Goal: Information Seeking & Learning: Learn about a topic

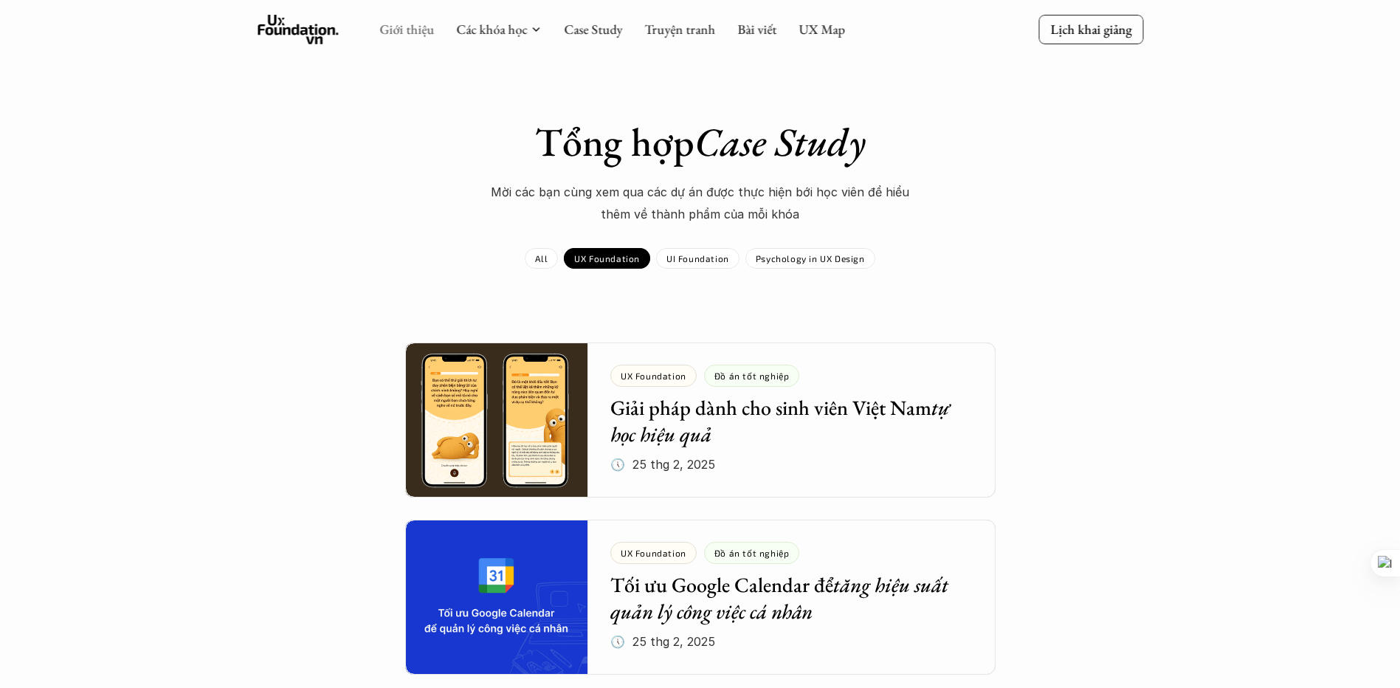
click at [422, 37] on link "Giới thiệu" at bounding box center [406, 29] width 55 height 17
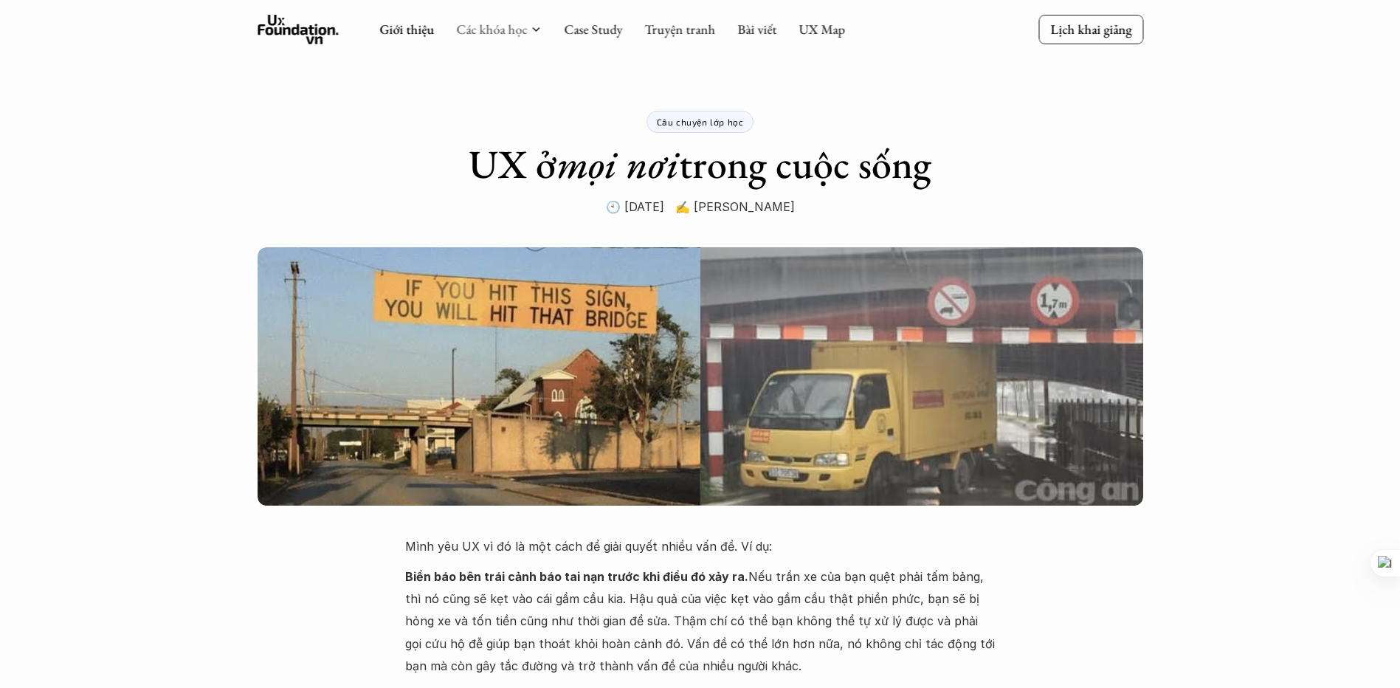
click at [488, 29] on link "Các khóa học" at bounding box center [491, 29] width 71 height 17
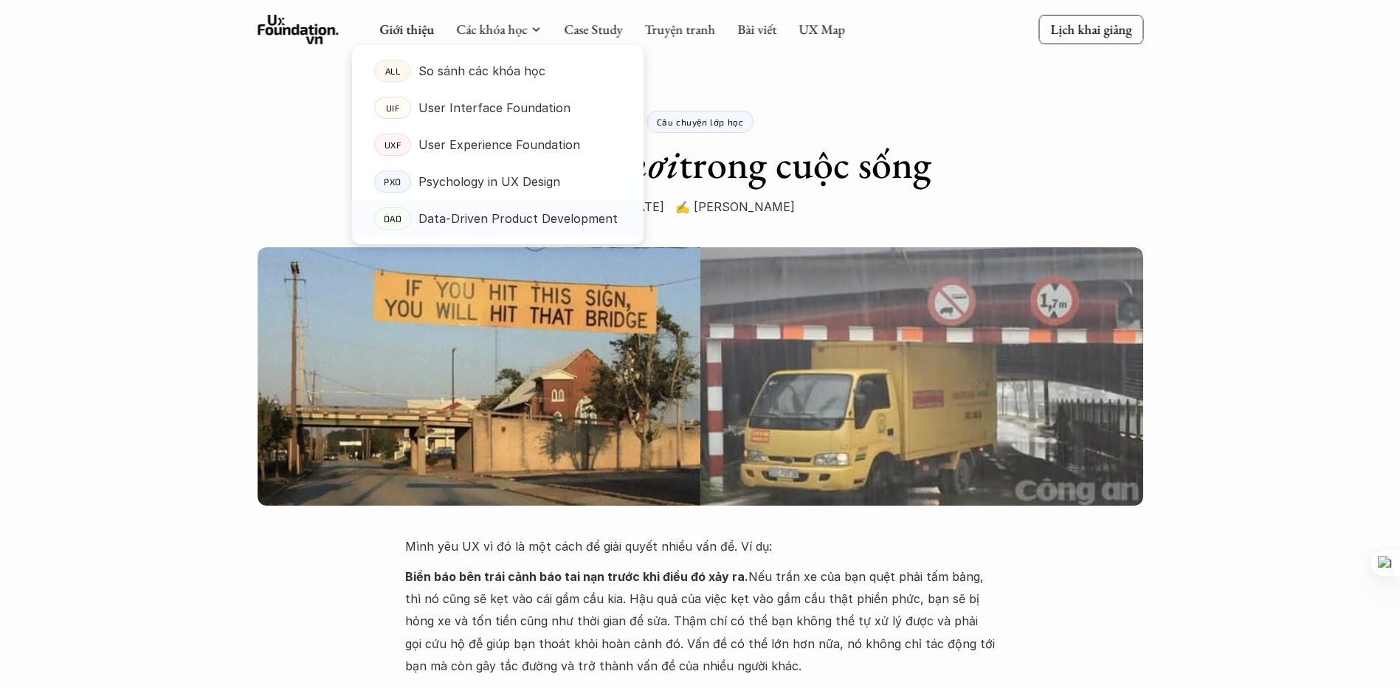
click at [515, 222] on p "Data-Driven Product Development" at bounding box center [517, 218] width 199 height 22
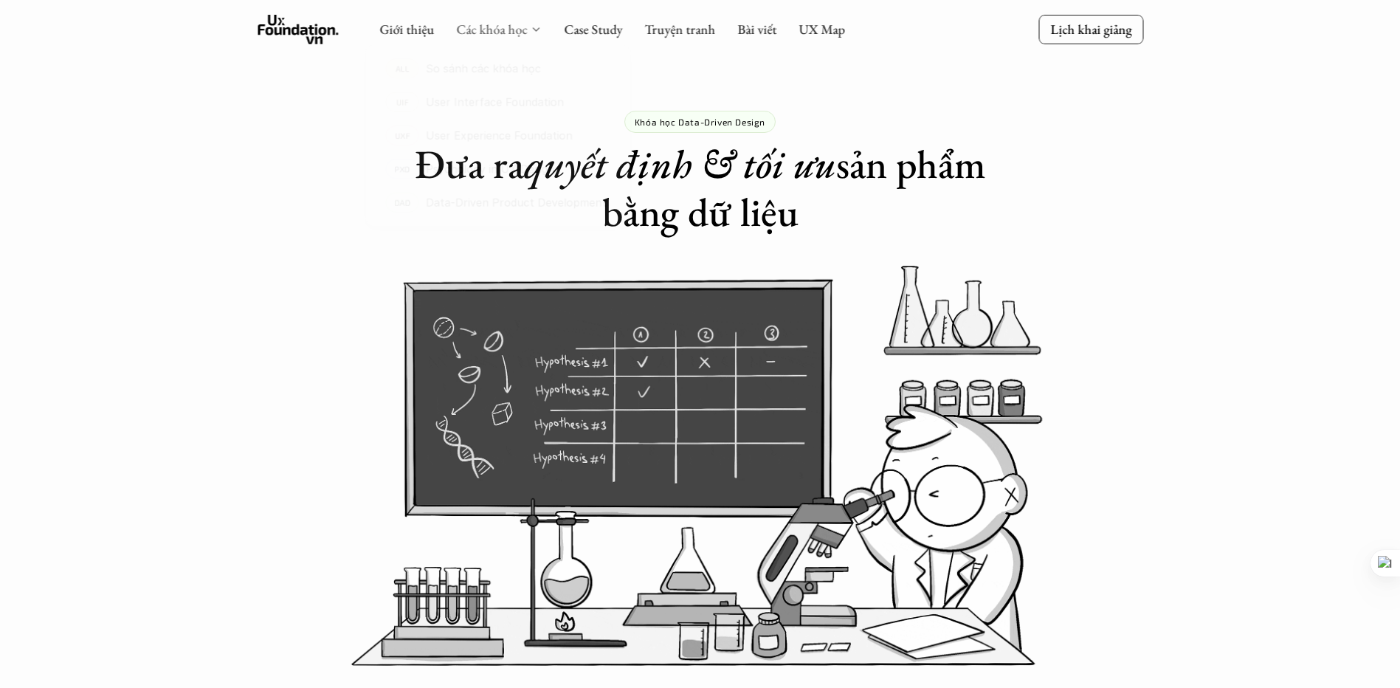
click at [514, 24] on link "Các khóa học" at bounding box center [491, 29] width 71 height 17
click at [398, 32] on link "Giới thiệu" at bounding box center [406, 29] width 55 height 17
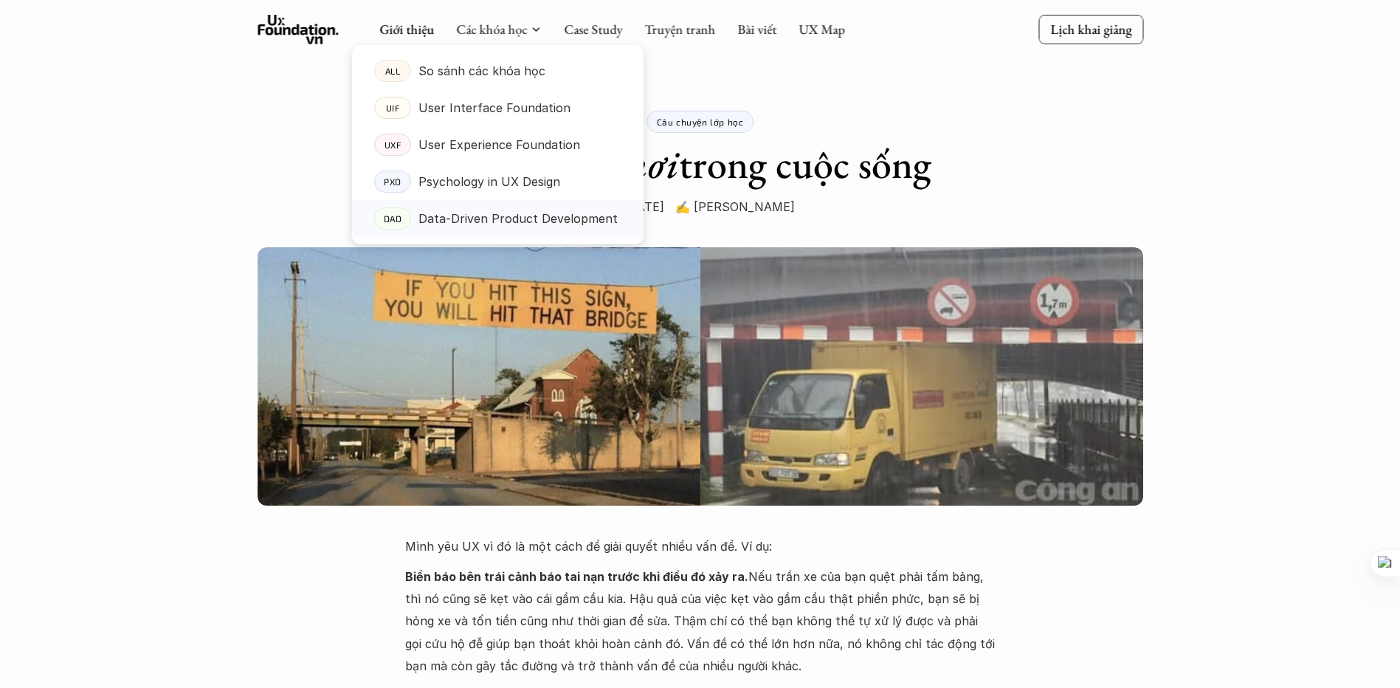
click at [553, 214] on p "Data-Driven Product Development" at bounding box center [517, 218] width 199 height 22
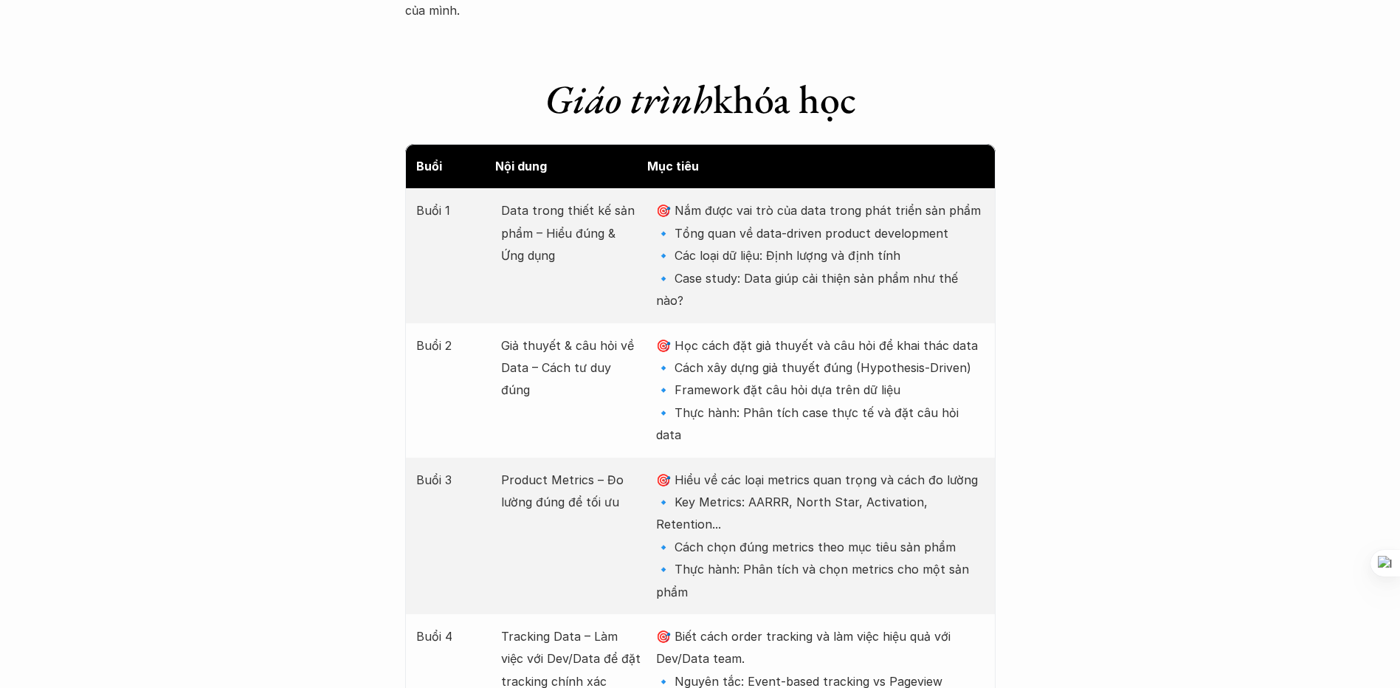
scroll to position [1845, 0]
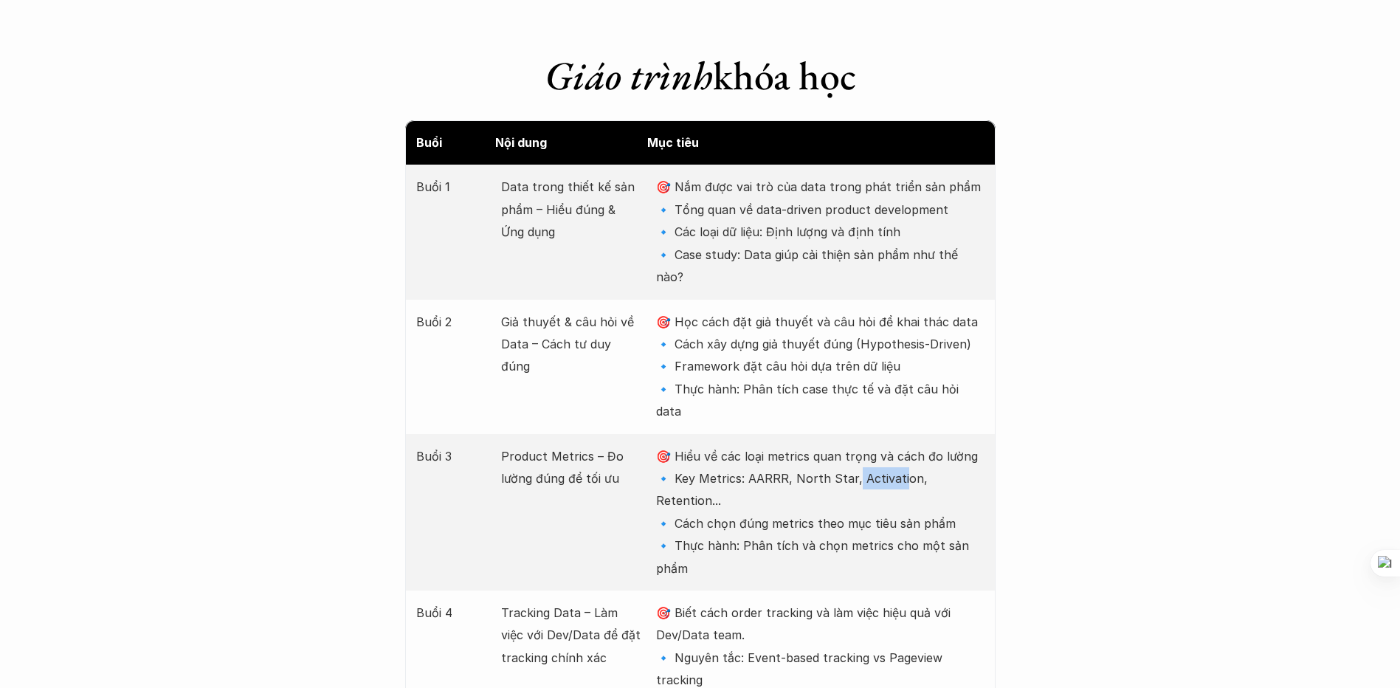
drag, startPoint x: 853, startPoint y: 415, endPoint x: 916, endPoint y: 414, distance: 63.5
click at [902, 445] on p "🎯 Hiểu về các loại metrics quan trọng và cách đo lường 🔹 Key Metrics: AARRR, No…" at bounding box center [820, 512] width 328 height 134
drag, startPoint x: 916, startPoint y: 414, endPoint x: 986, endPoint y: 412, distance: 69.4
click at [986, 434] on div "Buổi 3 Product Metrics – Đo lường đúng để tối ưu 🎯 Hiểu về các loại metrics qua…" at bounding box center [700, 512] width 590 height 156
click at [775, 445] on p "🎯 Hiểu về các loại metrics quan trọng và cách đo lường 🔹 Key Metrics: AARRR, No…" at bounding box center [820, 512] width 328 height 134
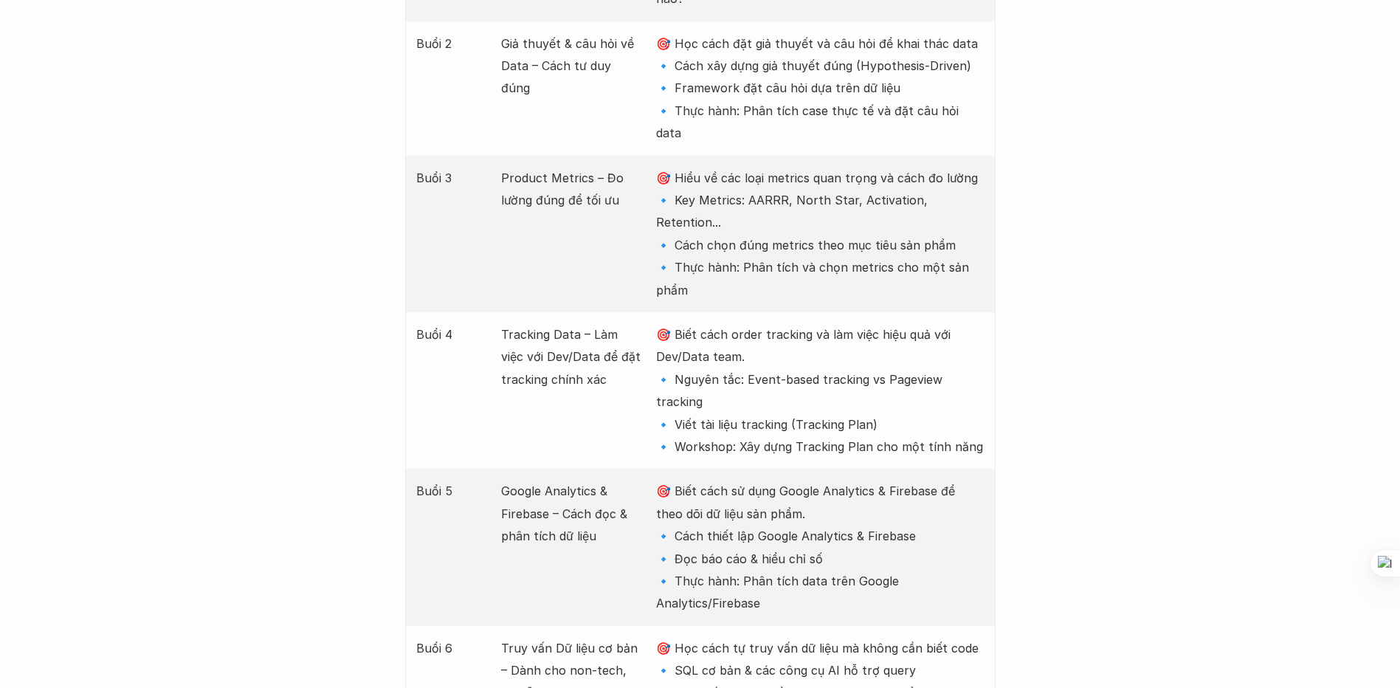
scroll to position [2140, 0]
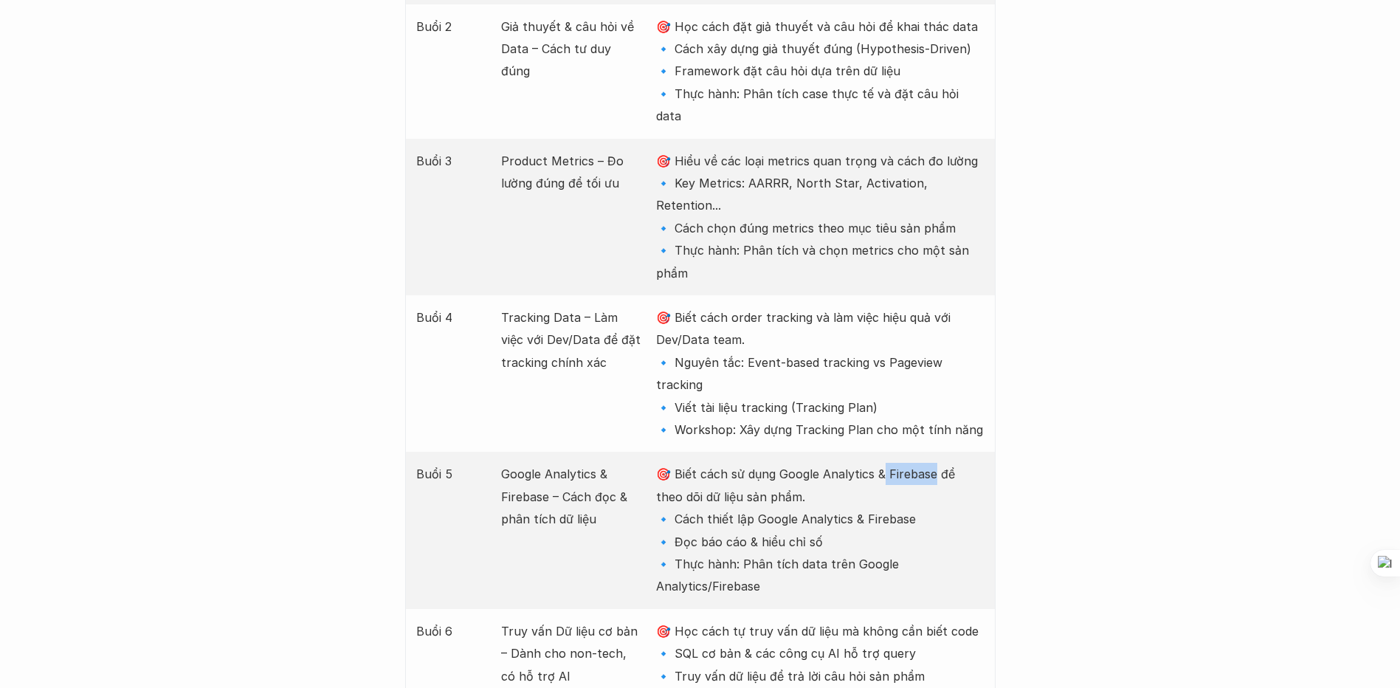
drag, startPoint x: 885, startPoint y: 389, endPoint x: 934, endPoint y: 387, distance: 48.7
click at [934, 463] on p "🎯 Biết cách sử dụng Google Analytics & Firebase để theo dõi dữ liệu sản phẩm. 🔹…" at bounding box center [820, 530] width 328 height 134
drag, startPoint x: 934, startPoint y: 387, endPoint x: 955, endPoint y: 439, distance: 55.6
click at [955, 463] on p "🎯 Biết cách sử dụng Google Analytics & Firebase để theo dõi dữ liệu sản phẩm. 🔹…" at bounding box center [820, 530] width 328 height 134
drag, startPoint x: 860, startPoint y: 431, endPoint x: 911, endPoint y: 428, distance: 51.7
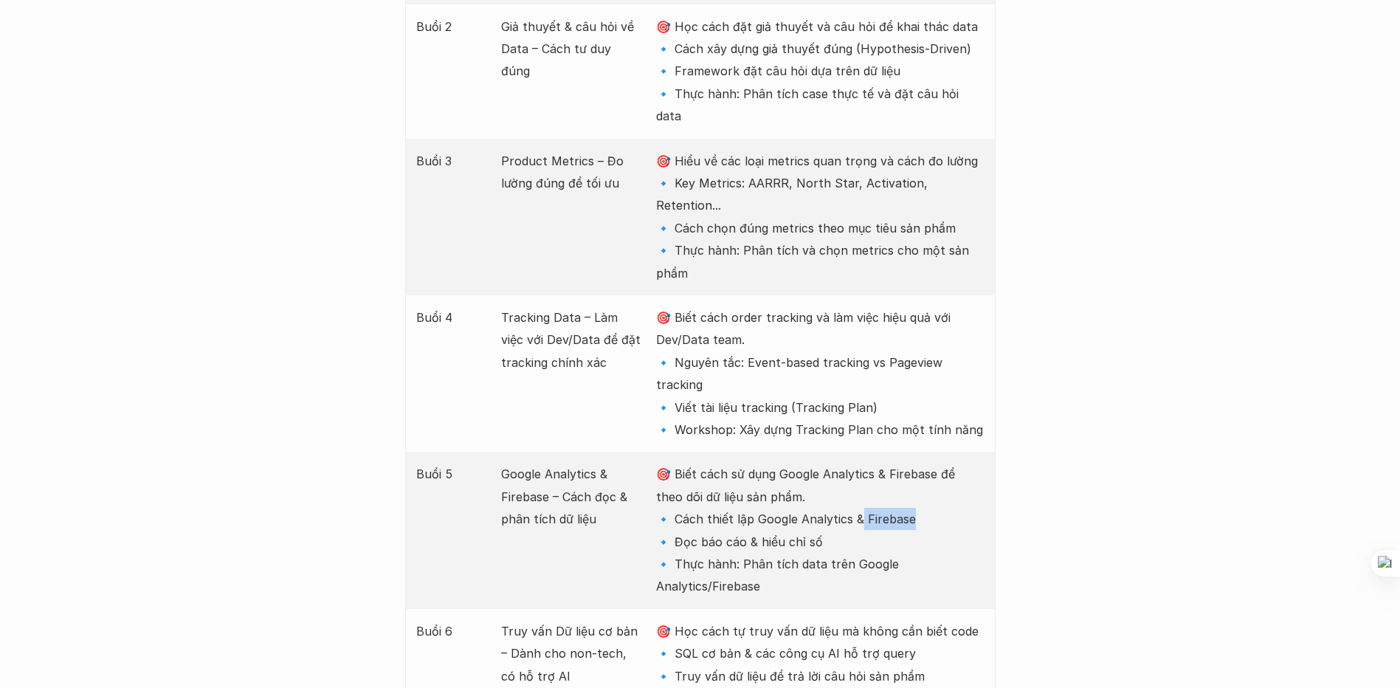
click at [911, 463] on p "🎯 Biết cách sử dụng Google Analytics & Firebase để theo dõi dữ liệu sản phẩm. 🔹…" at bounding box center [820, 530] width 328 height 134
drag, startPoint x: 911, startPoint y: 428, endPoint x: 1057, endPoint y: 443, distance: 146.9
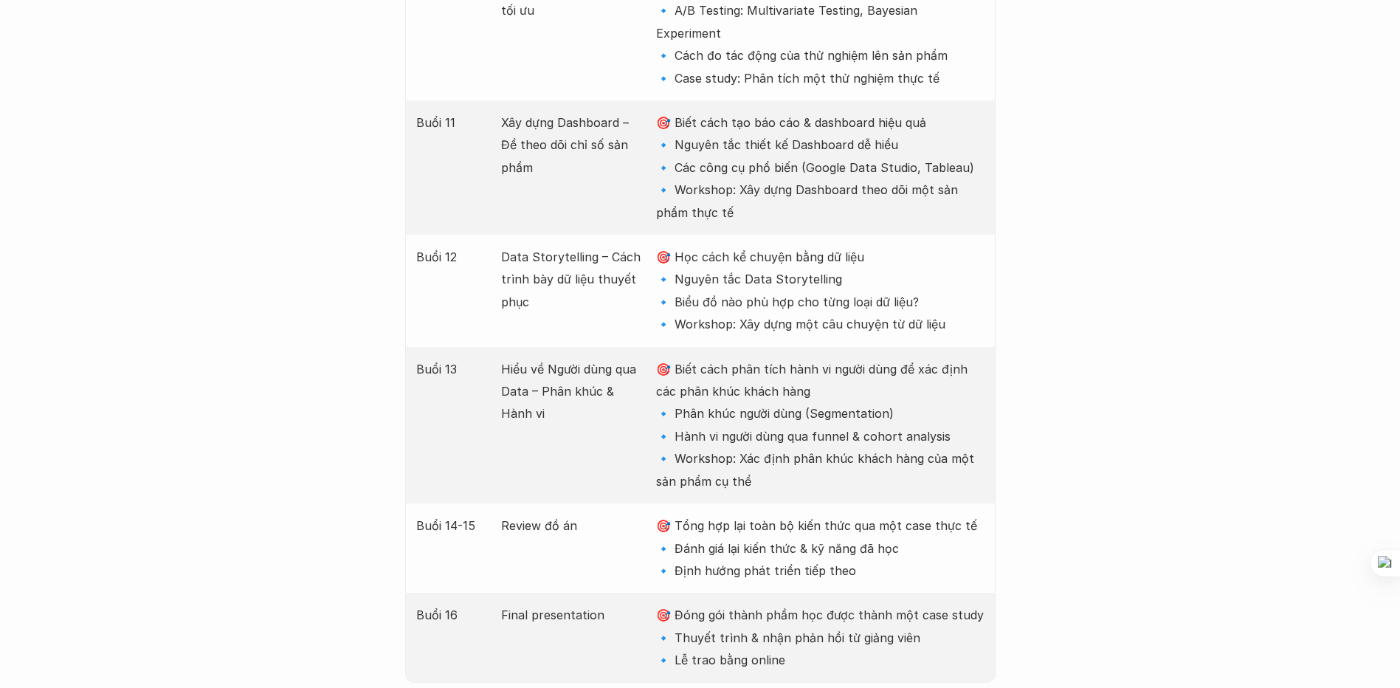
scroll to position [3320, 0]
drag, startPoint x: 753, startPoint y: 411, endPoint x: 825, endPoint y: 411, distance: 72.3
click at [825, 514] on p "🎯 Tổng hợp lại toàn bộ kiến thức qua một case thực tế 🔹 Đánh giá lại kiến thức …" at bounding box center [820, 547] width 328 height 67
drag, startPoint x: 907, startPoint y: 389, endPoint x: 1054, endPoint y: 384, distance: 147.6
click at [1054, 384] on div "Giới thiệu Các khóa học Case Study Truyện tranh Bài viết UX Map Lịch khai giảng…" at bounding box center [700, 41] width 1400 height 6723
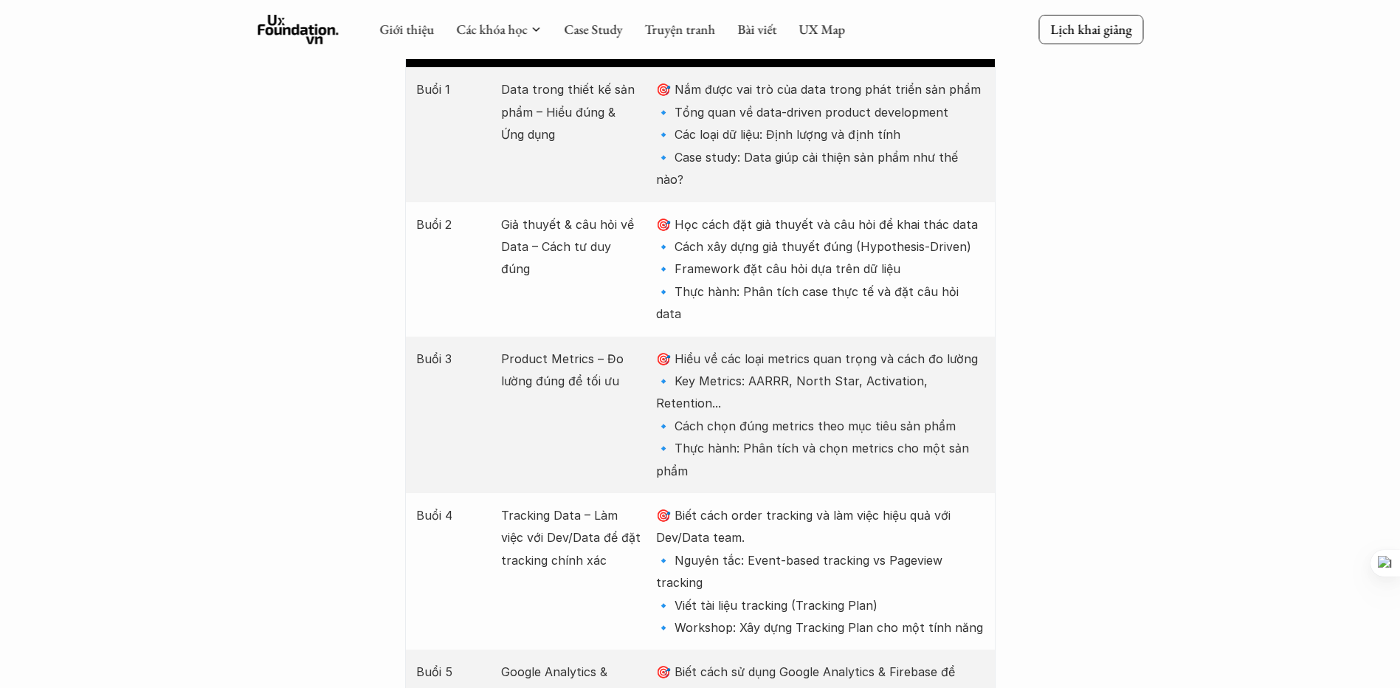
scroll to position [1918, 0]
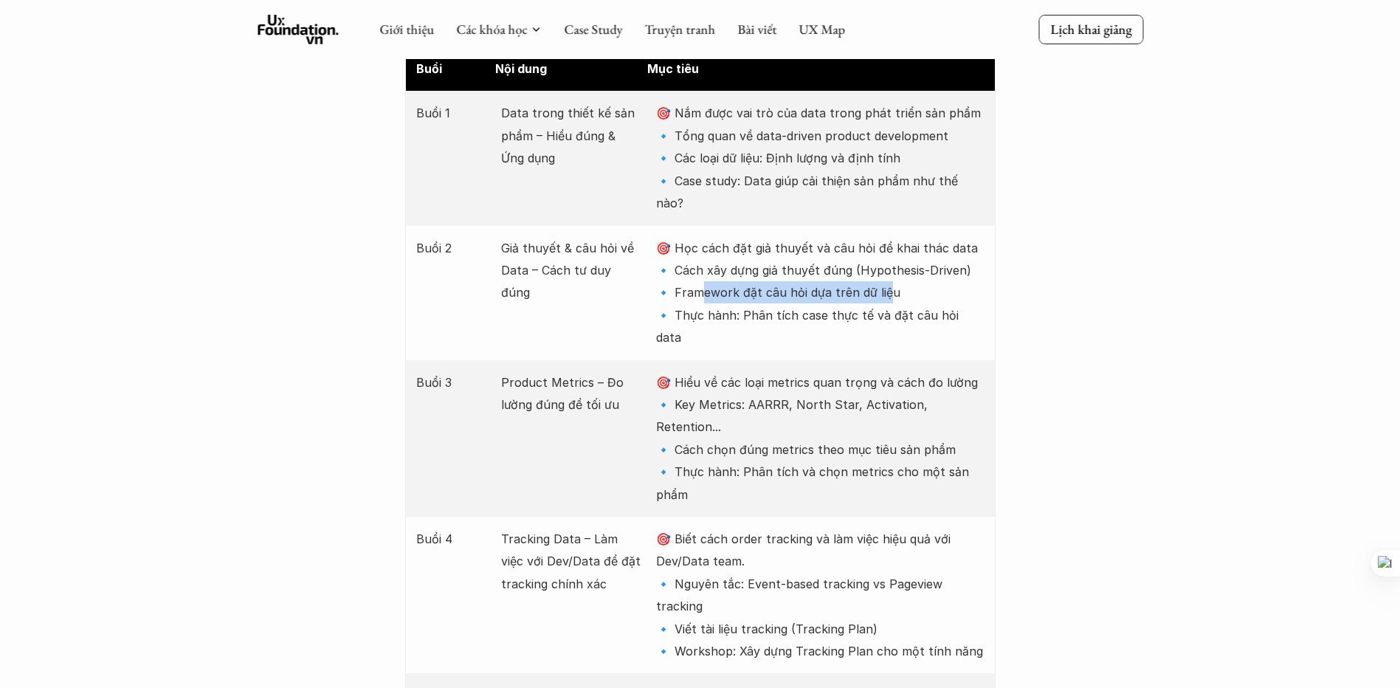
drag, startPoint x: 697, startPoint y: 250, endPoint x: 883, endPoint y: 252, distance: 185.9
click at [883, 252] on p "🎯 Học cách đặt giả thuyết và câu hỏi để khai thác data 🔹 Cách xây dựng giả thuy…" at bounding box center [820, 293] width 328 height 112
click at [733, 246] on p "🎯 Học cách đặt giả thuyết và câu hỏi để khai thác data 🔹 Cách xây dựng giả thuy…" at bounding box center [820, 293] width 328 height 112
drag, startPoint x: 685, startPoint y: 252, endPoint x: 715, endPoint y: 252, distance: 30.3
click at [715, 252] on p "🎯 Học cách đặt giả thuyết và câu hỏi để khai thác data 🔹 Cách xây dựng giả thuy…" at bounding box center [820, 293] width 328 height 112
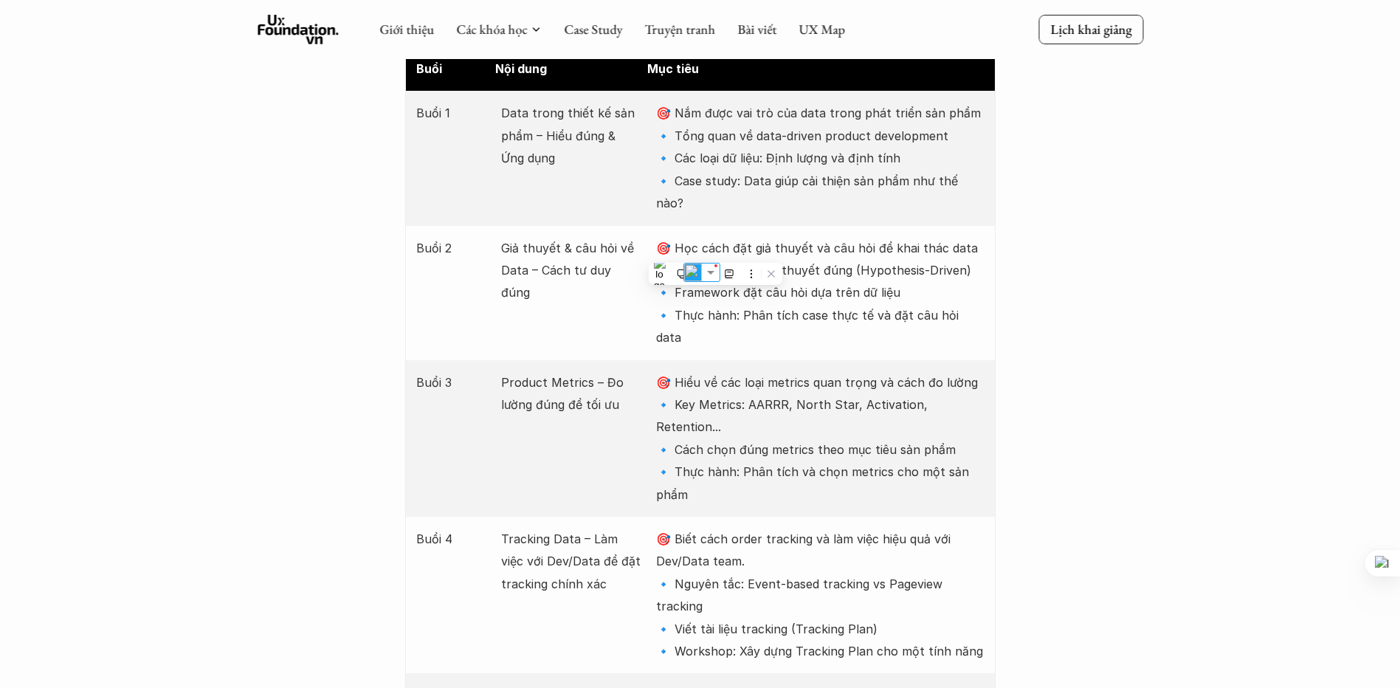
click at [898, 257] on p "🎯 Học cách đặt giả thuyết và câu hỏi để khai thác data 🔹 Cách xây dựng giả thuy…" at bounding box center [820, 293] width 328 height 112
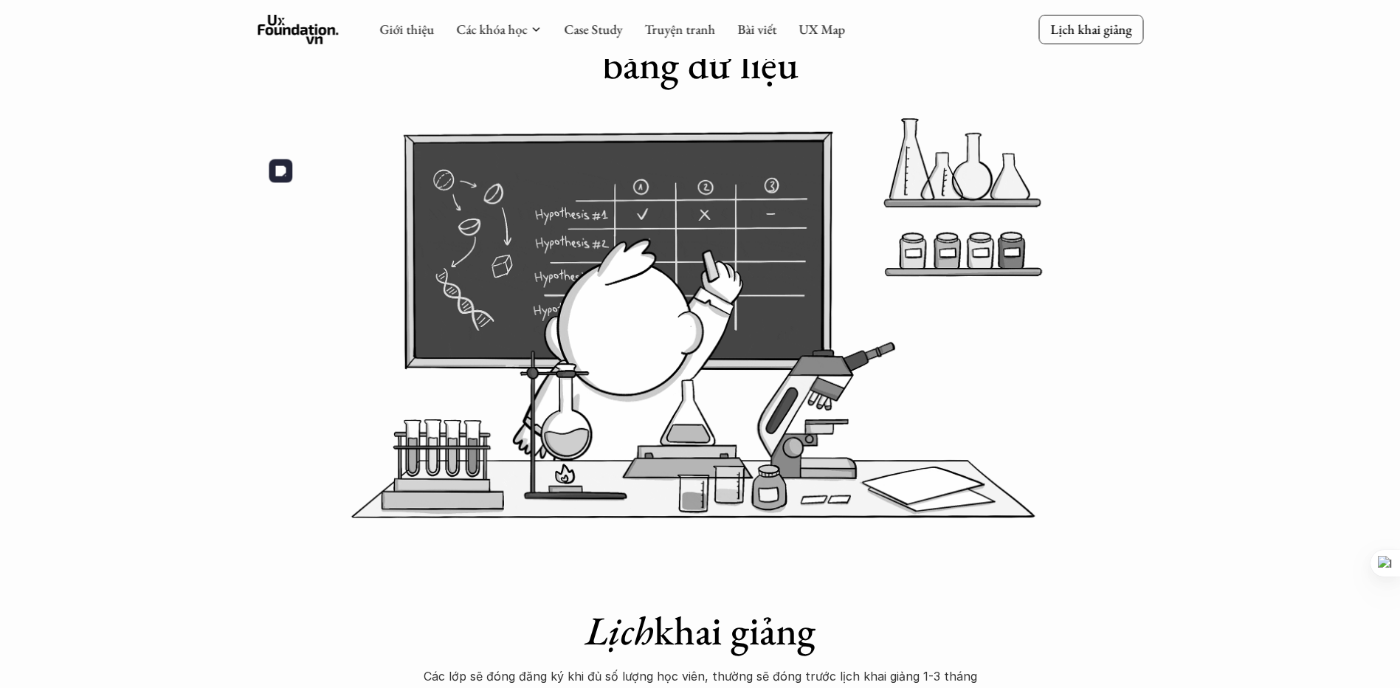
scroll to position [0, 0]
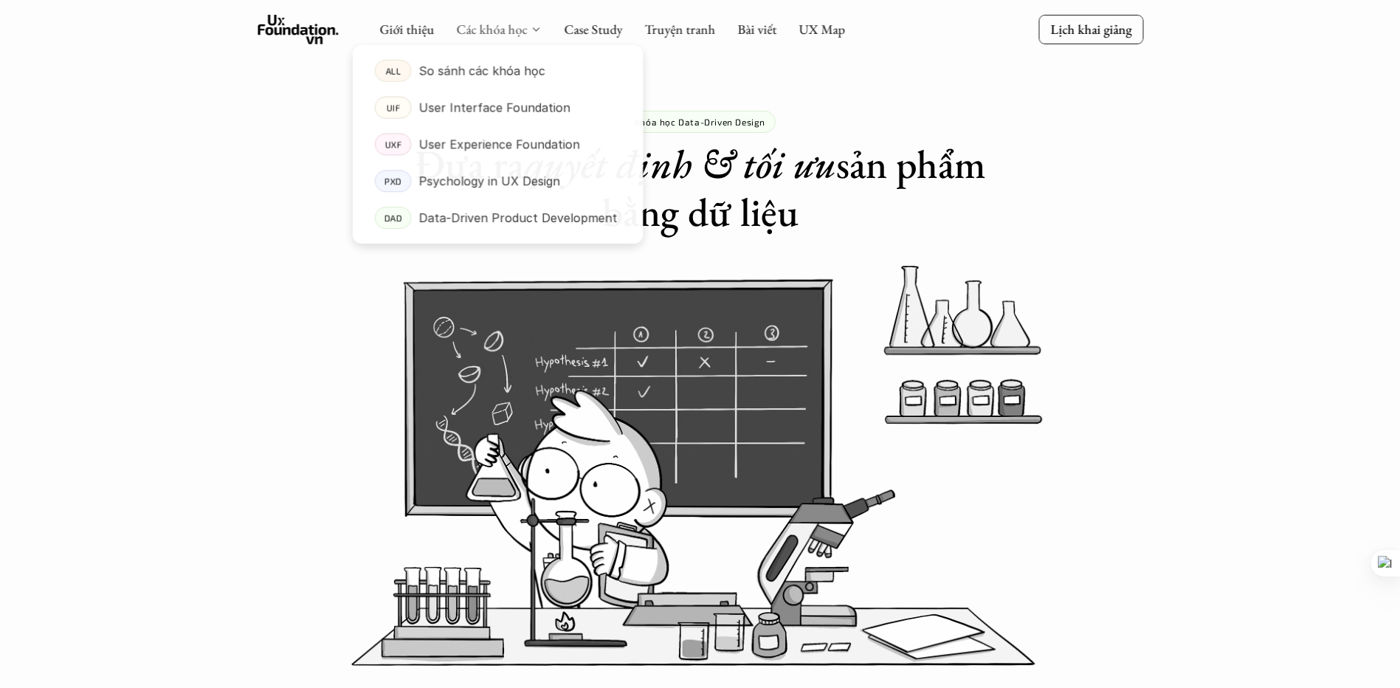
click at [523, 33] on link "Các khóa học" at bounding box center [491, 29] width 71 height 17
click at [499, 142] on p "User Experience Foundation" at bounding box center [499, 145] width 162 height 22
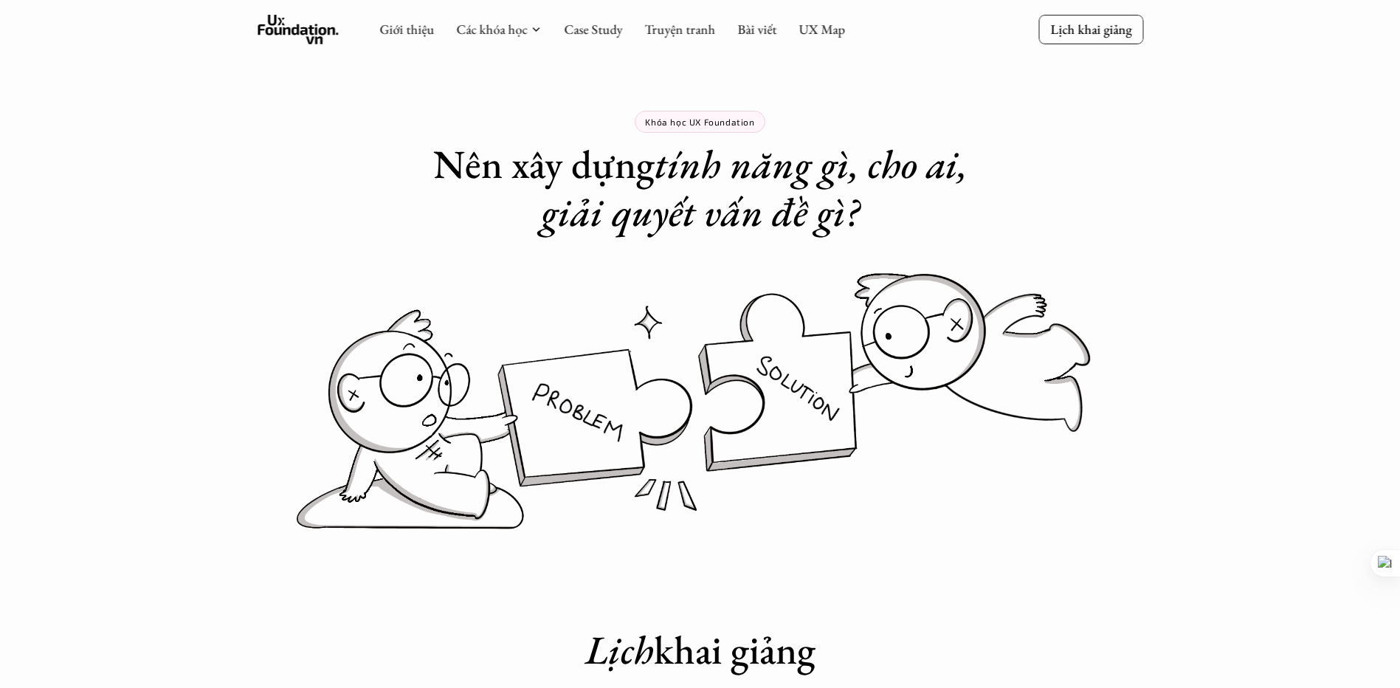
click at [520, 40] on div "Giới thiệu Các khóa học Case Study Truyện tranh Bài viết UX Map" at bounding box center [612, 30] width 466 height 30
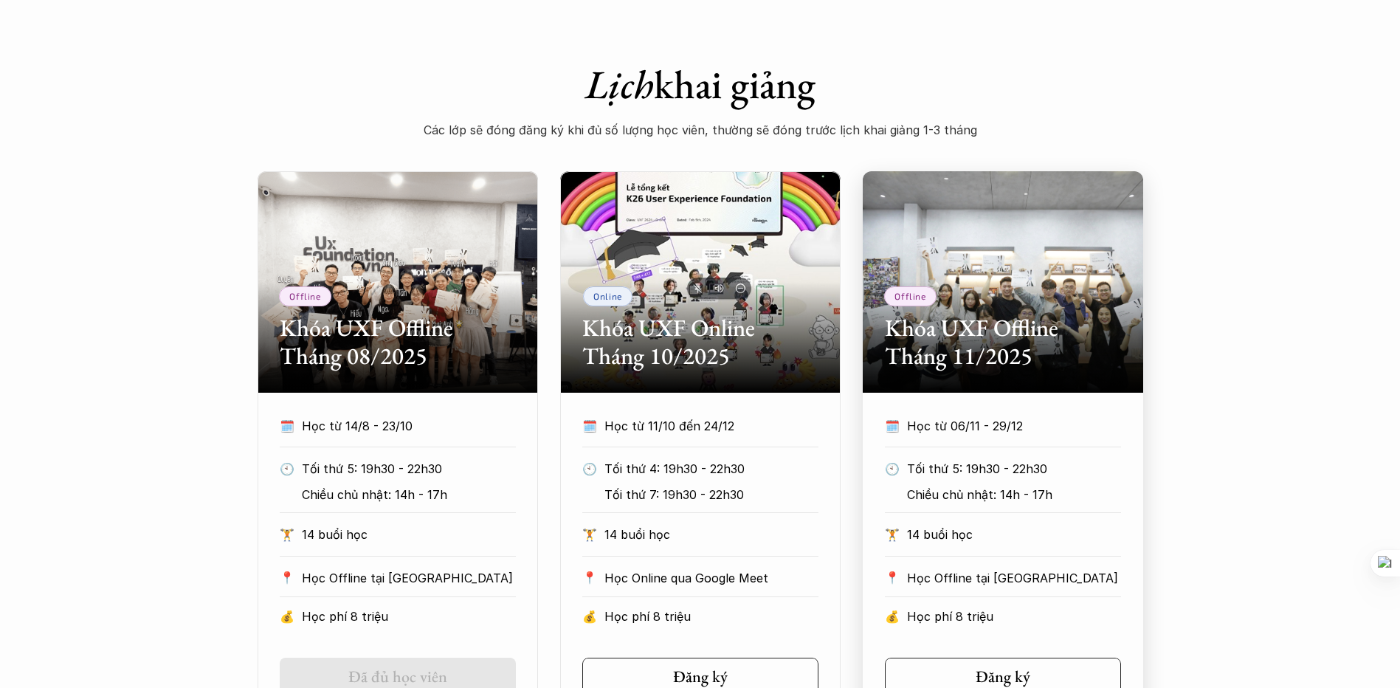
scroll to position [738, 0]
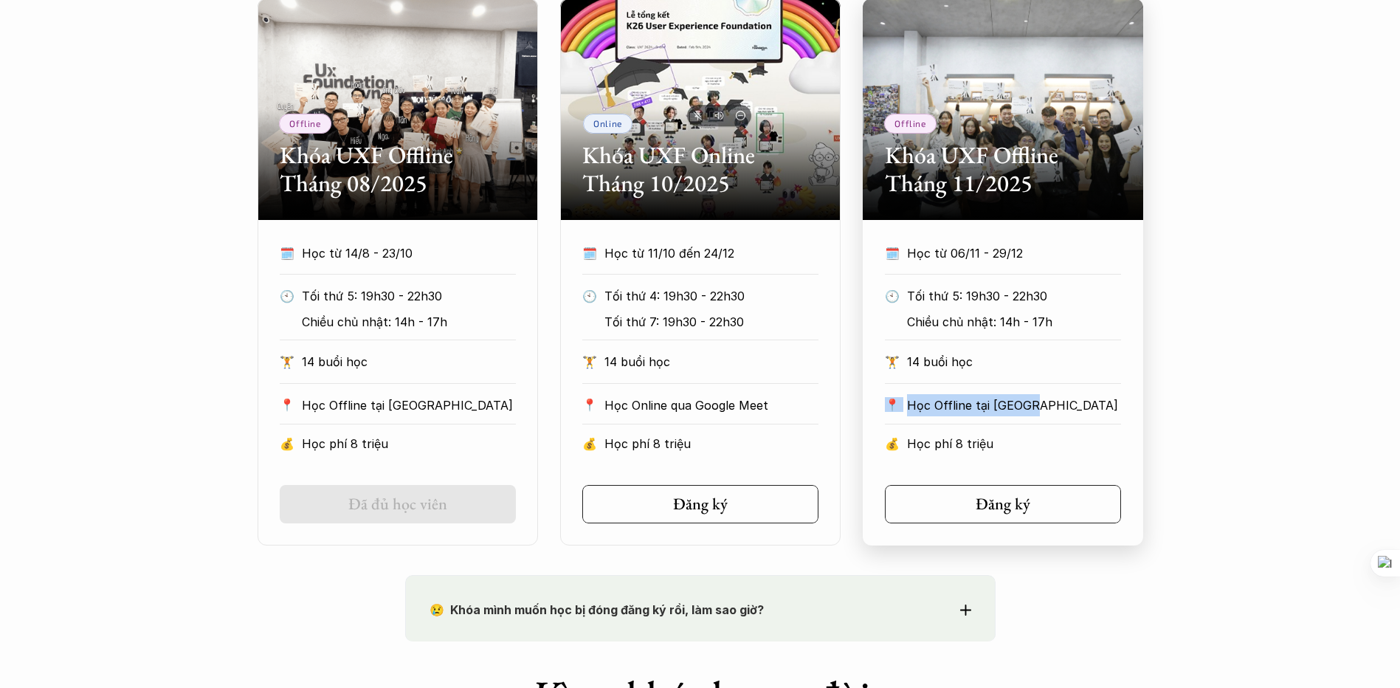
drag, startPoint x: 1081, startPoint y: 400, endPoint x: 888, endPoint y: 402, distance: 192.6
click at [888, 402] on div "📍 Học Offline tại [GEOGRAPHIC_DATA]" at bounding box center [1003, 405] width 236 height 22
drag, startPoint x: 888, startPoint y: 402, endPoint x: 1186, endPoint y: 390, distance: 297.6
click at [1186, 390] on div "Offline Khóa UXF Offline Tháng 08/2025 🗓️ Học từ 14/8 - 23/10 🕙 Tối thứ 5: 19h3…" at bounding box center [700, 272] width 1400 height 547
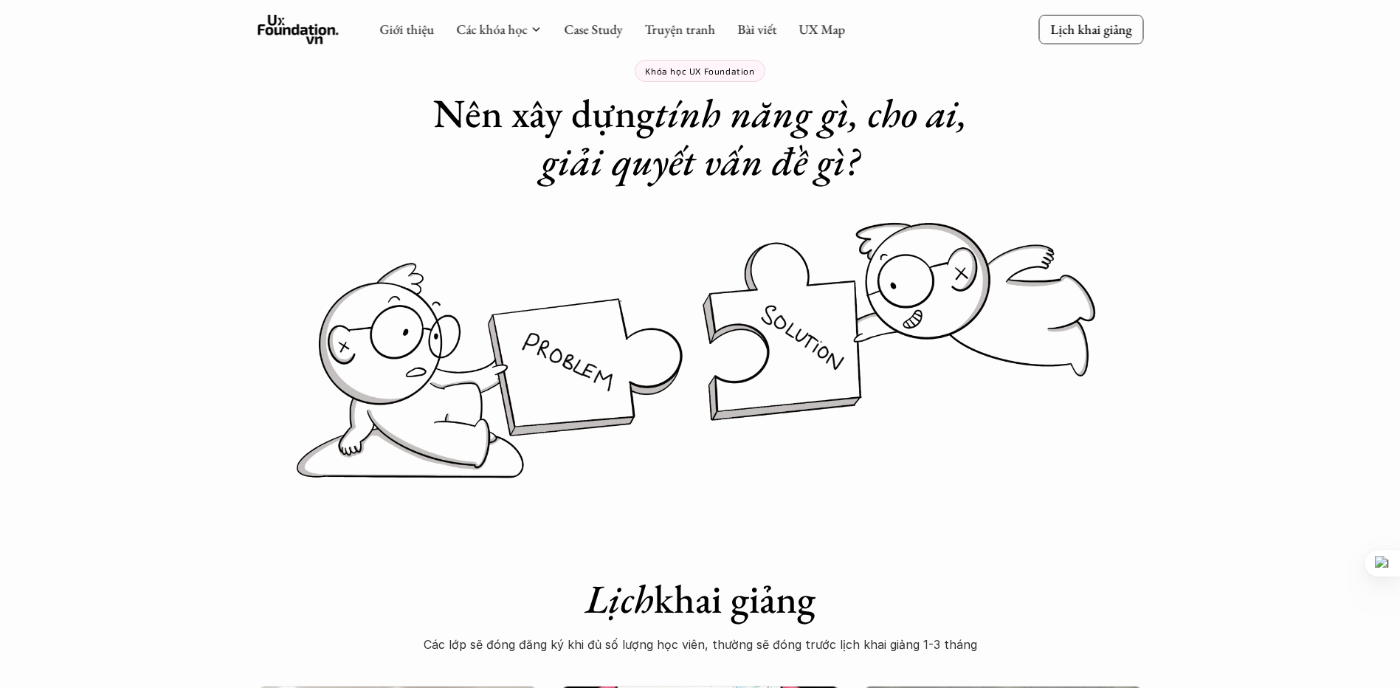
scroll to position [0, 0]
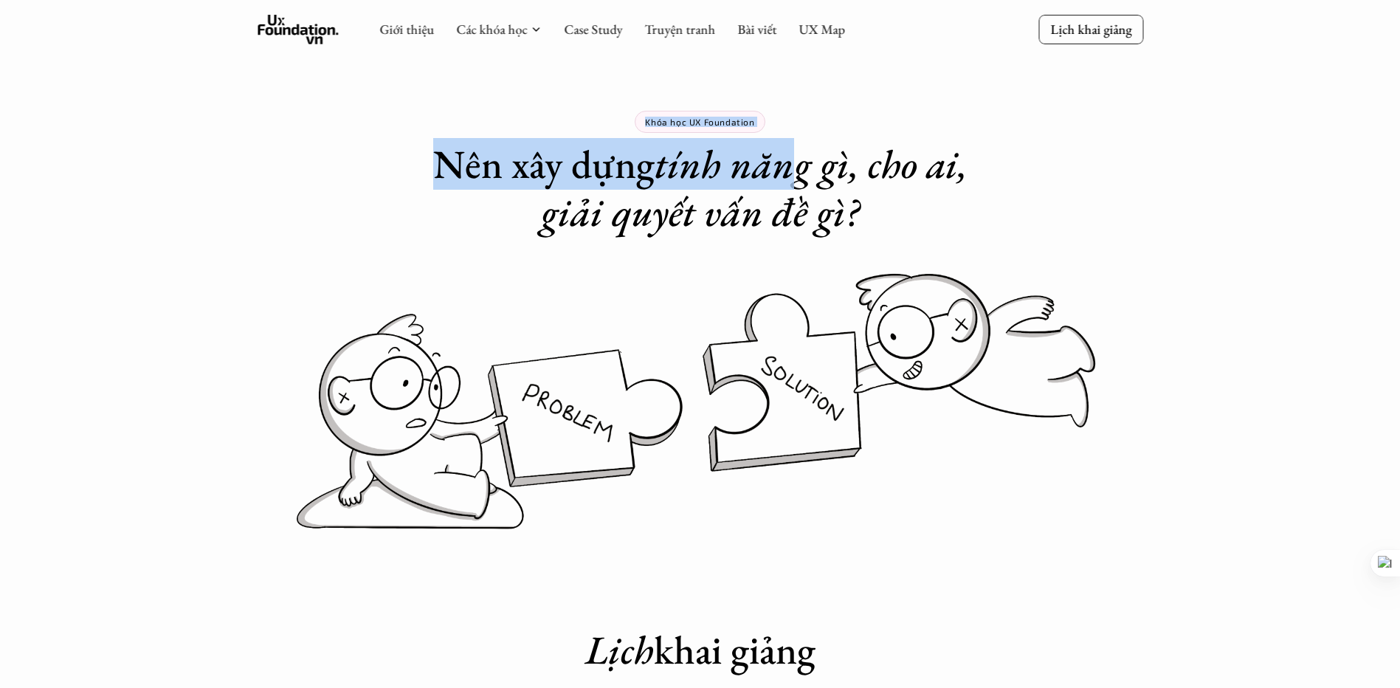
drag, startPoint x: 711, startPoint y: 129, endPoint x: 790, endPoint y: 126, distance: 79.7
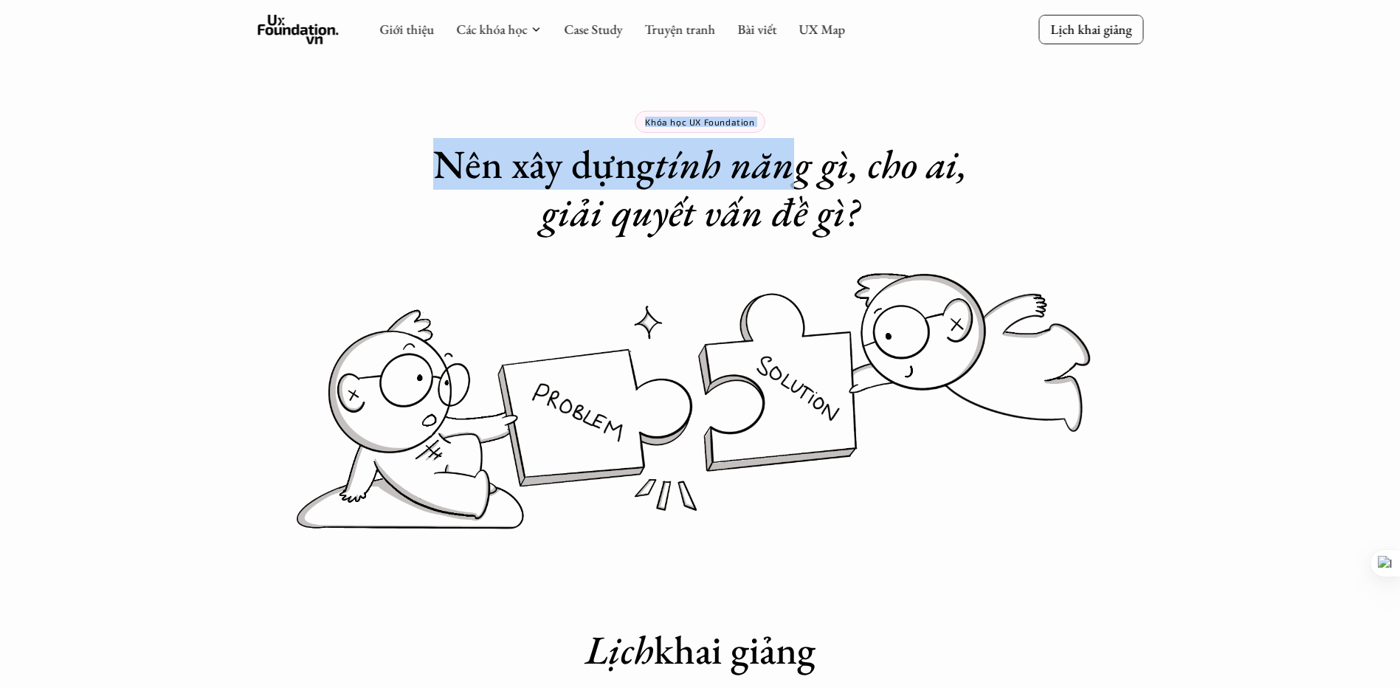
click at [790, 126] on div "Khóa học UX Foundation Nên xây dựng tính năng gì, cho ai, giải quyết vấn đề gì?" at bounding box center [700, 118] width 590 height 236
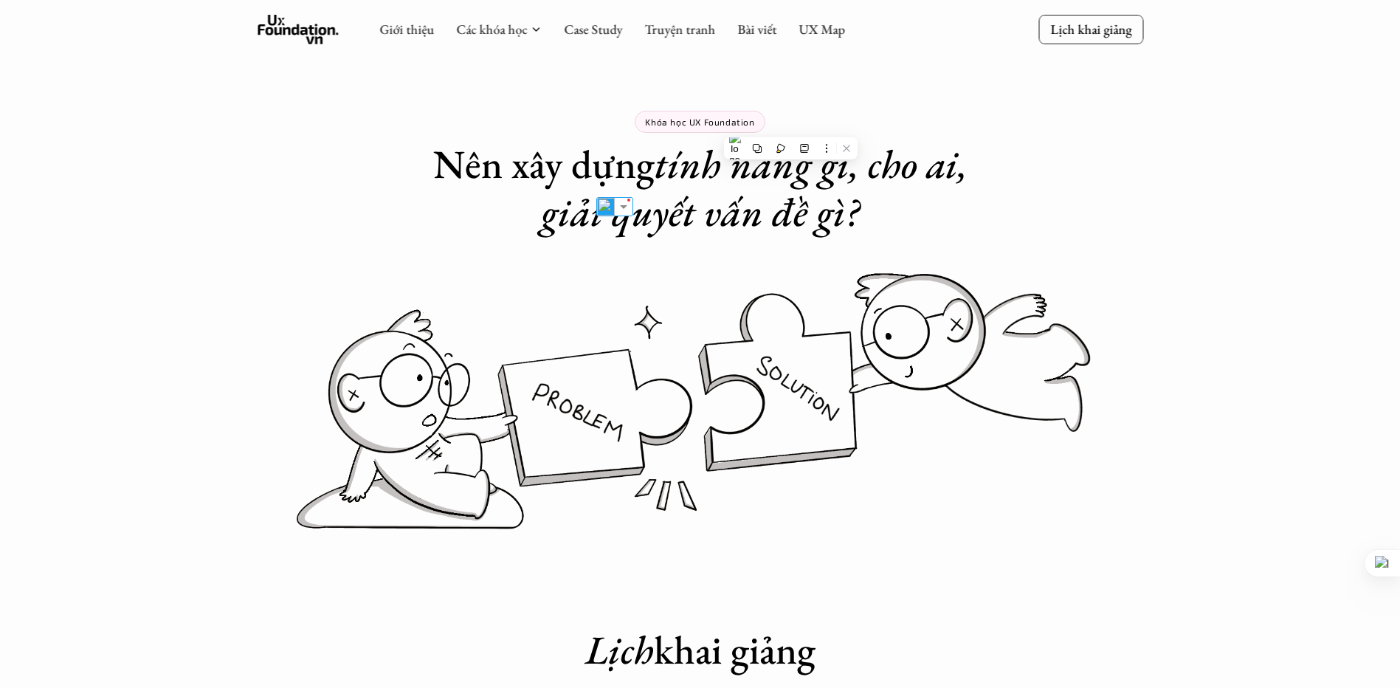
drag, startPoint x: 790, startPoint y: 126, endPoint x: 975, endPoint y: 127, distance: 184.5
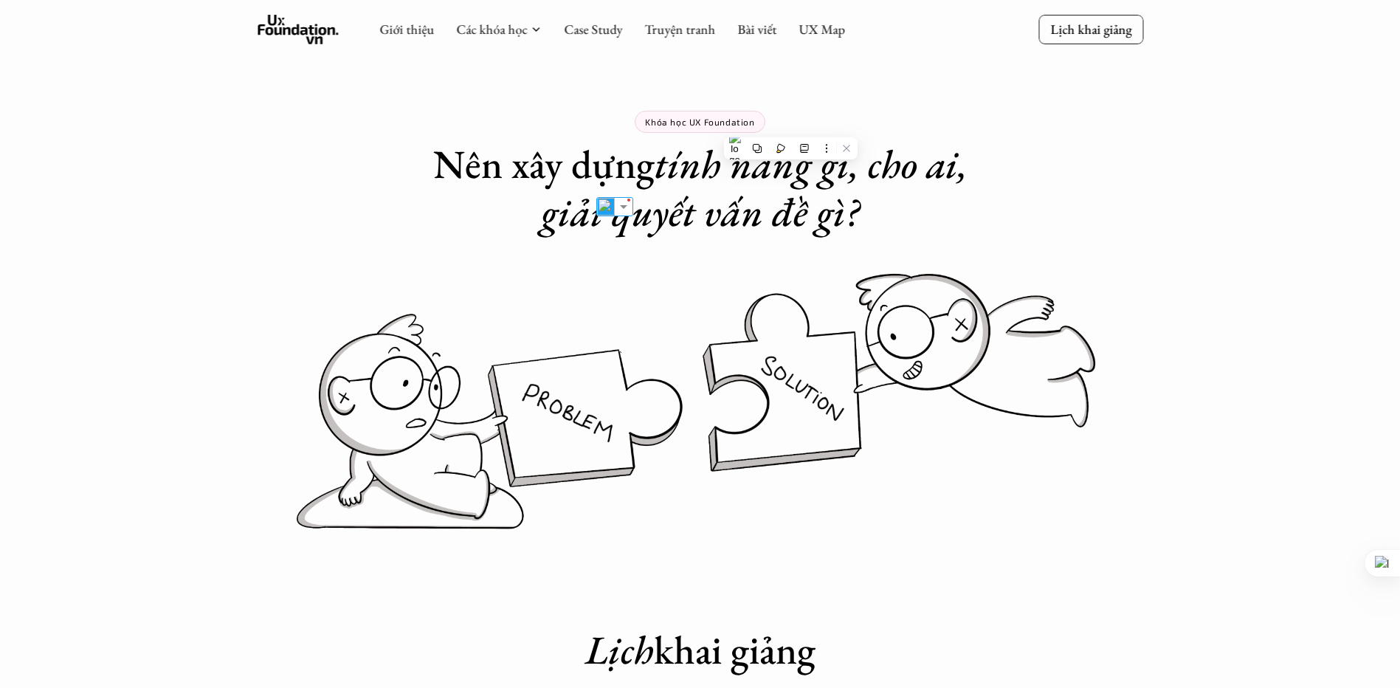
click at [975, 127] on div "Khóa học UX Foundation Nên xây dựng tính năng gì, cho ai, giải quyết vấn đề gì?" at bounding box center [700, 118] width 590 height 236
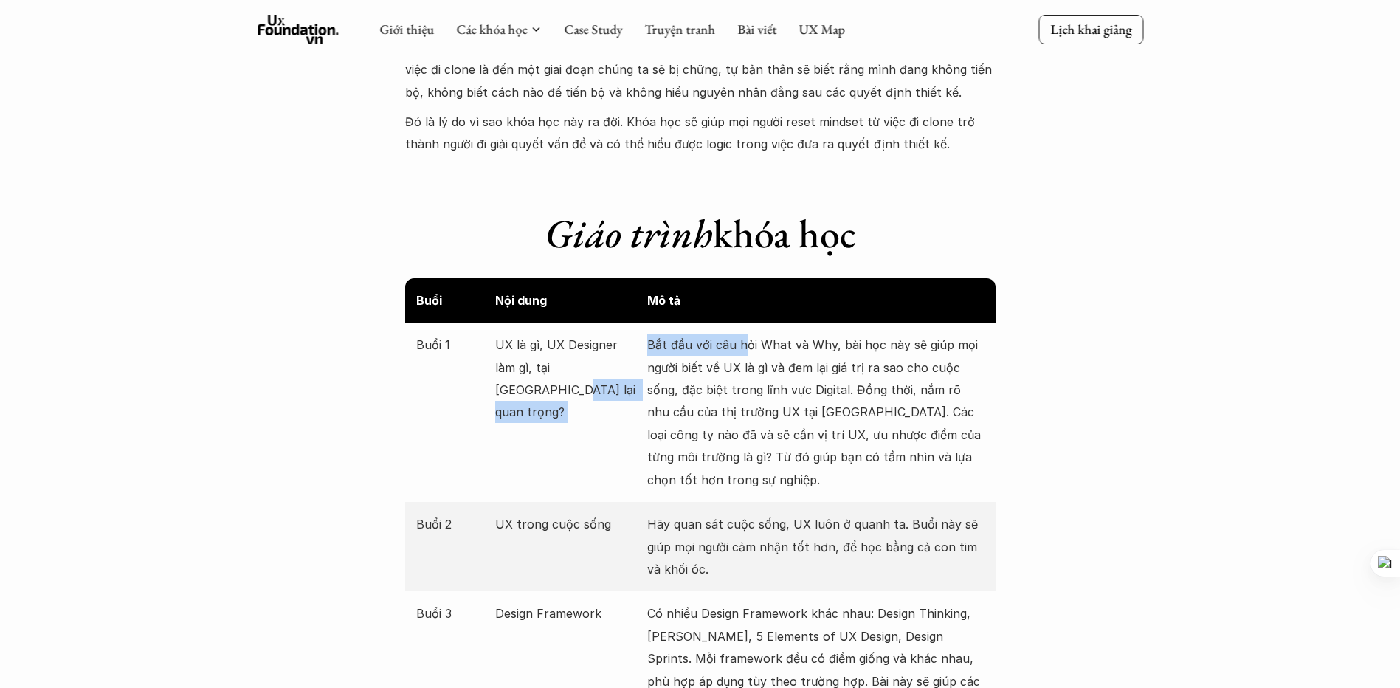
scroll to position [1476, 0]
drag, startPoint x: 602, startPoint y: 210, endPoint x: 655, endPoint y: 339, distance: 139.6
click at [655, 339] on div "Buổi 1 UX là gì, UX Designer làm gì, tại [GEOGRAPHIC_DATA] lại quan trọng? Bắt …" at bounding box center [700, 412] width 590 height 179
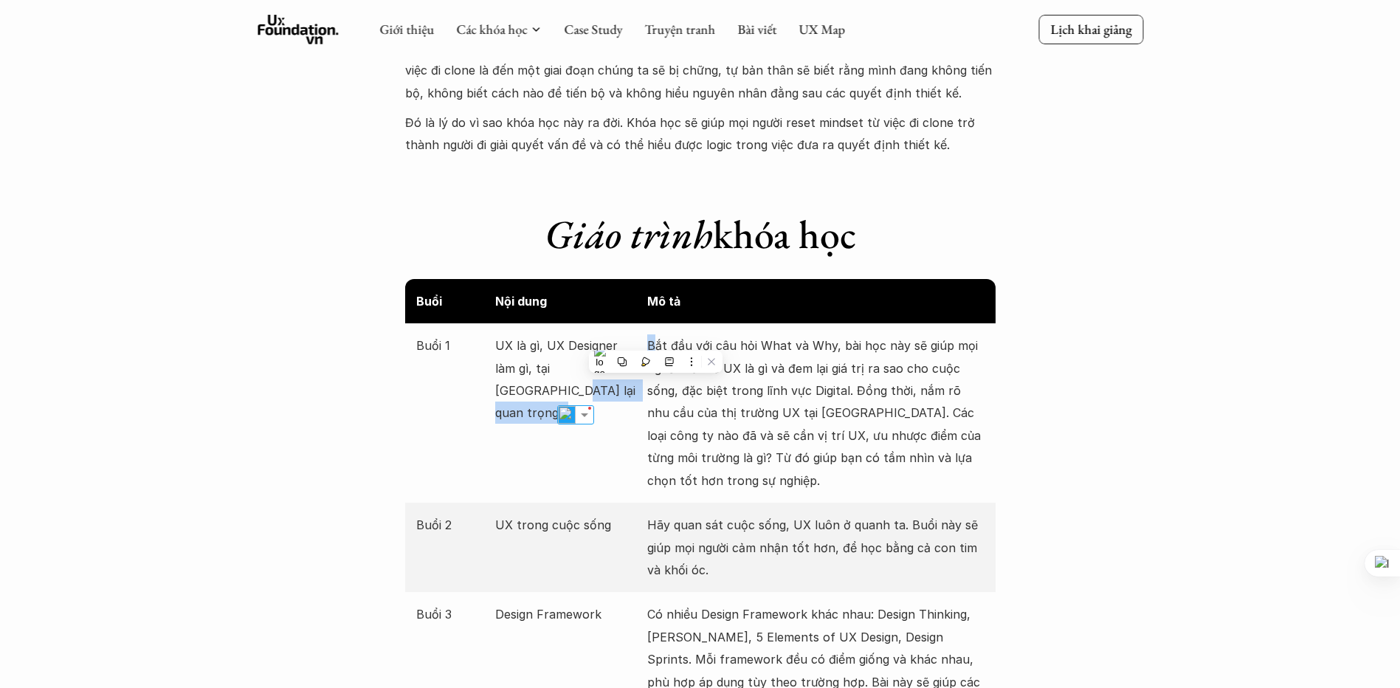
drag, startPoint x: 655, startPoint y: 339, endPoint x: 671, endPoint y: 345, distance: 17.0
click at [671, 345] on p "Bắt đầu với câu hỏi What và Why, bài học này sẽ giúp mọi người biết về UX là gì…" at bounding box center [815, 412] width 337 height 157
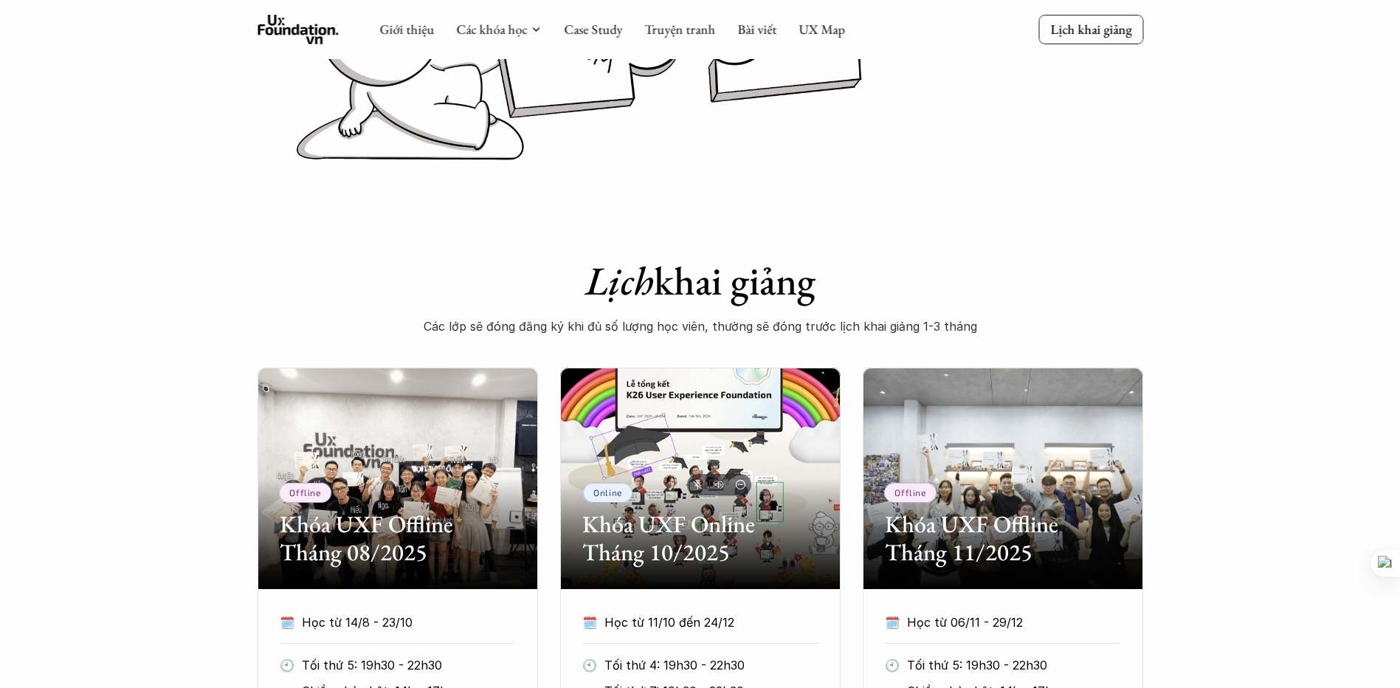
scroll to position [0, 0]
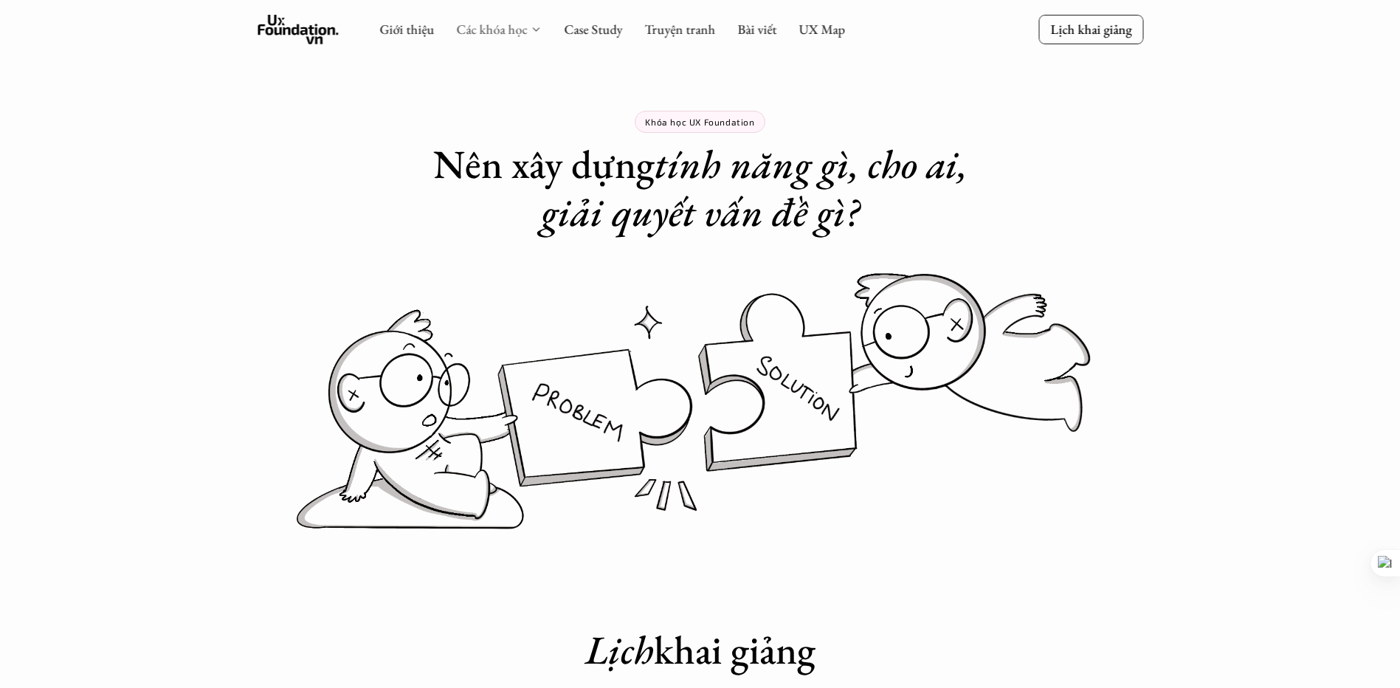
click at [487, 34] on link "Các khóa học" at bounding box center [491, 29] width 71 height 17
click at [502, 29] on link "Các khóa học" at bounding box center [491, 29] width 71 height 17
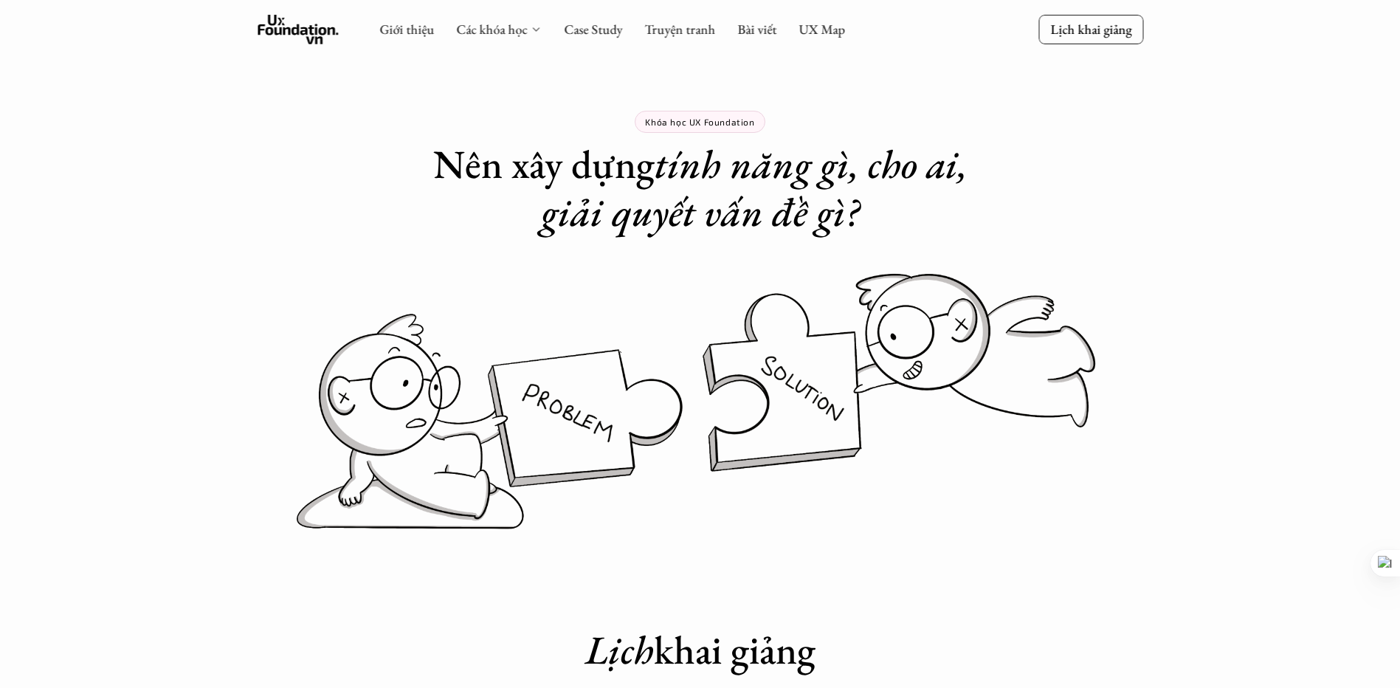
click at [539, 32] on icon at bounding box center [536, 30] width 12 height 12
click at [152, 178] on div "Khóa học UX Foundation Nên xây dựng tính năng gì, cho ai, giải quyết vấn đề gì?" at bounding box center [700, 118] width 1400 height 236
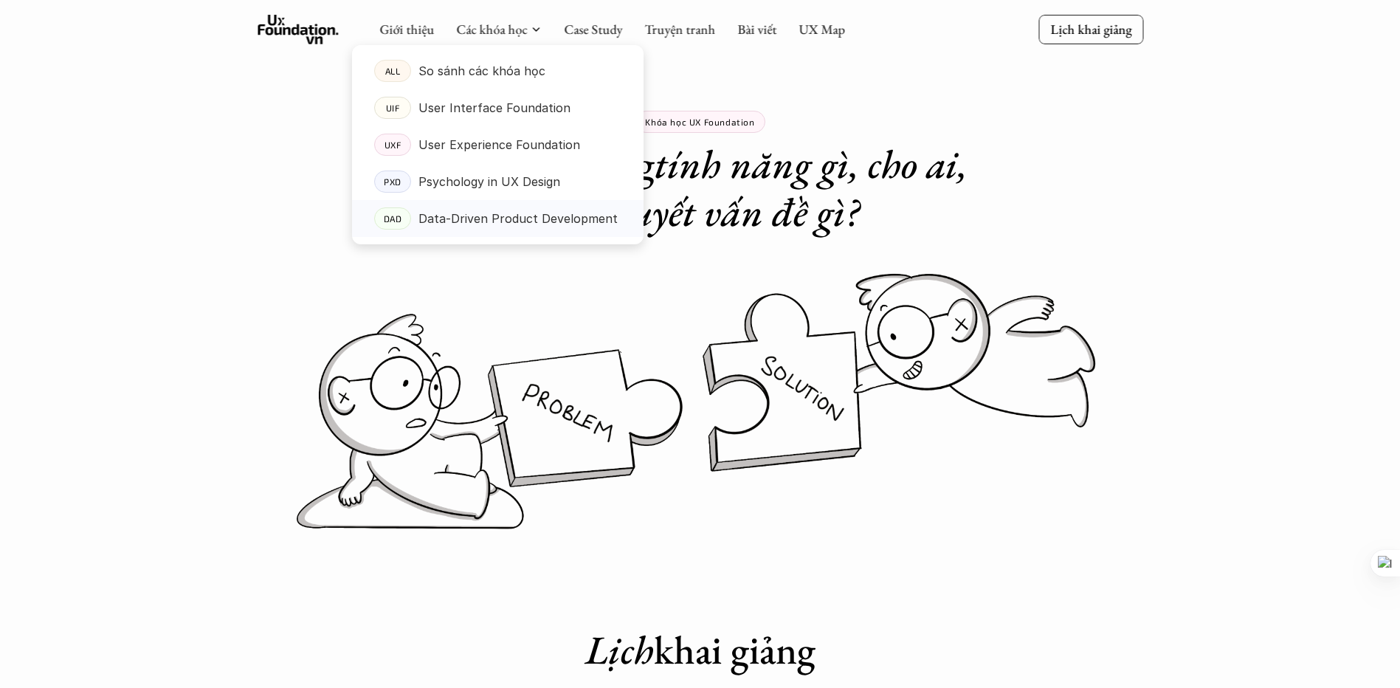
click at [512, 209] on p "Data-Driven Product Development" at bounding box center [517, 218] width 199 height 22
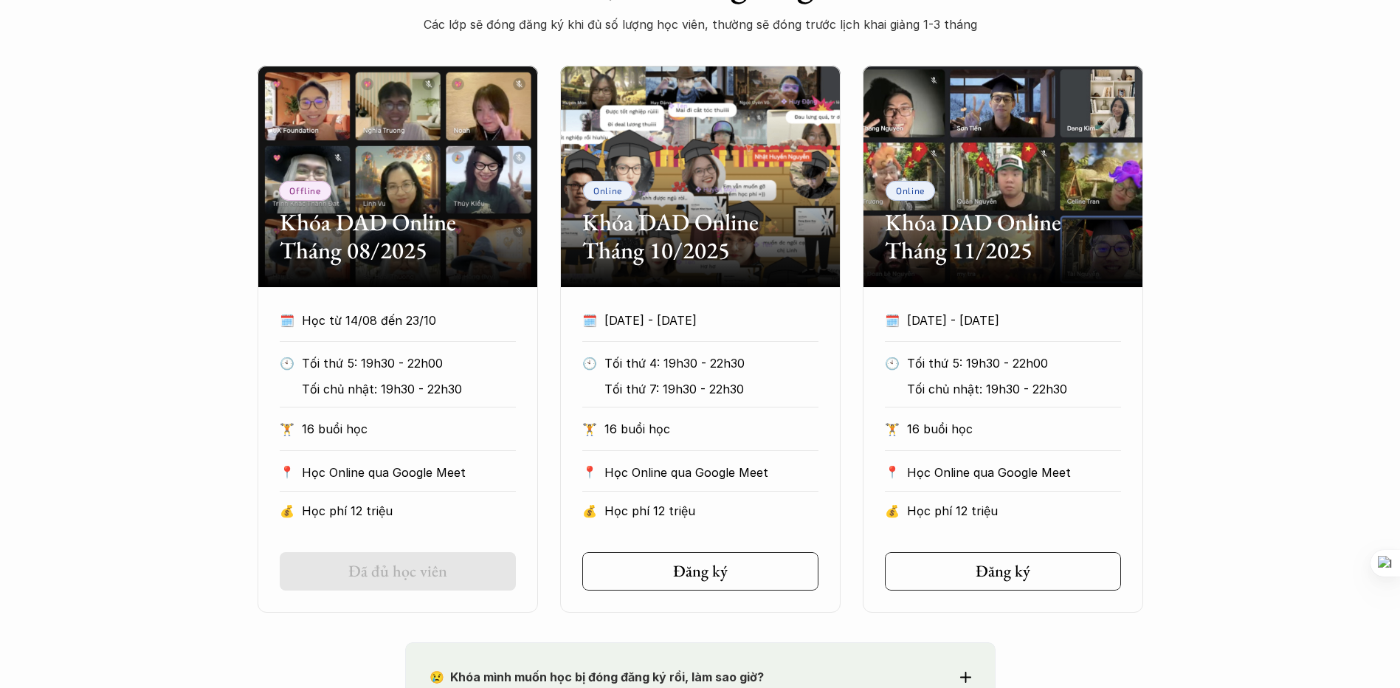
scroll to position [812, 0]
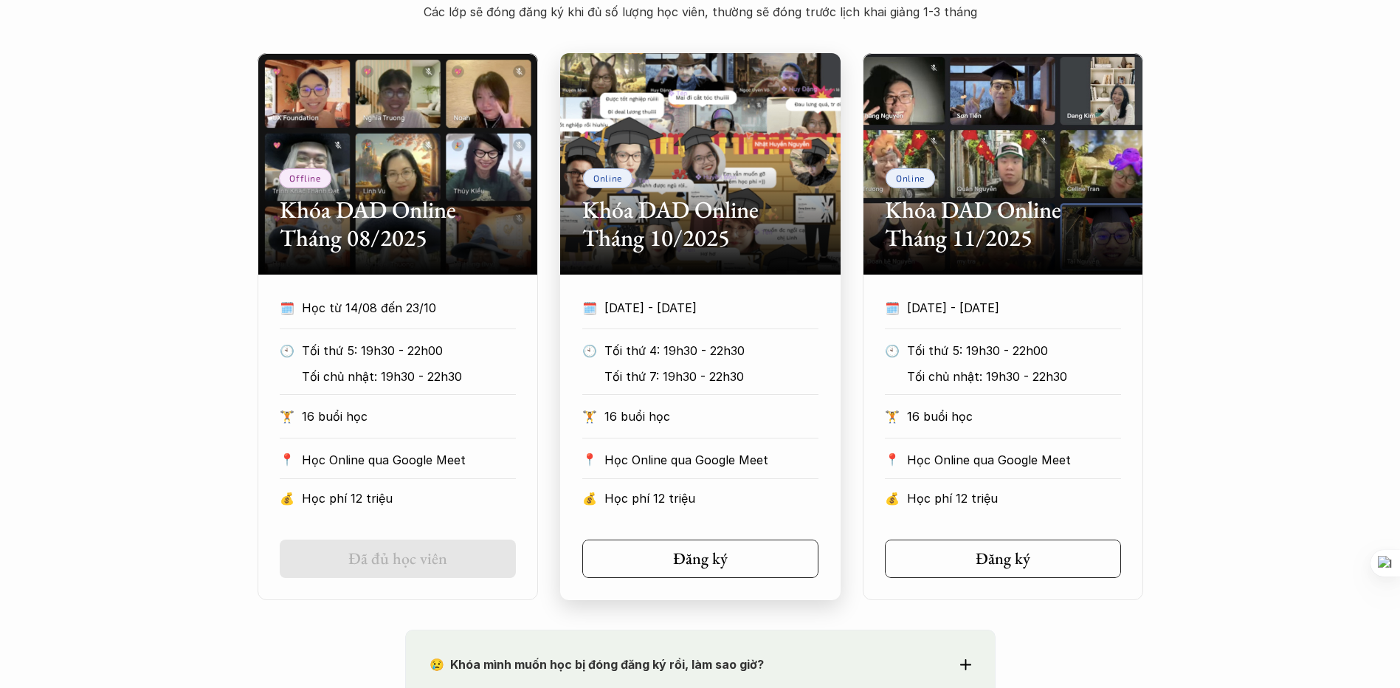
click at [679, 274] on section "Online Khóa DAD Online Tháng 10/2025 🗓️ [DATE] - [DATE] 🕙 Tối thứ 4: 19h30 - 22…" at bounding box center [700, 326] width 280 height 547
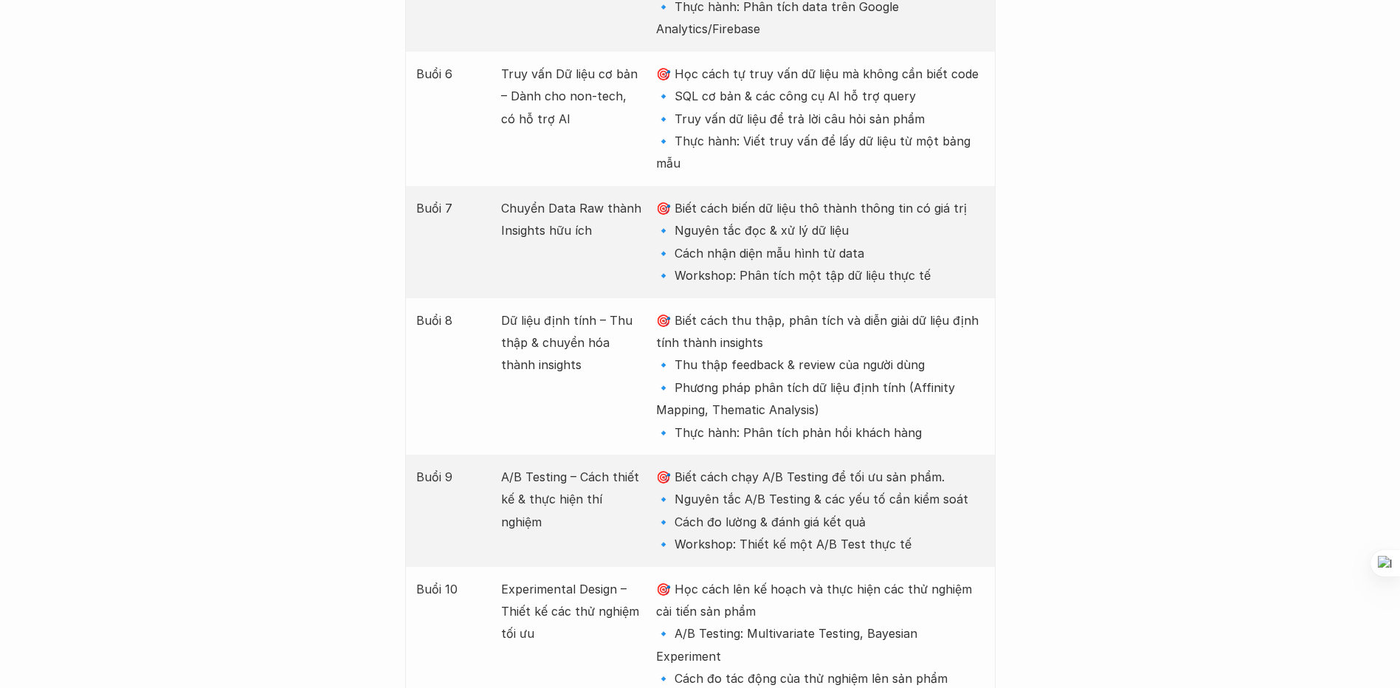
scroll to position [2730, 0]
